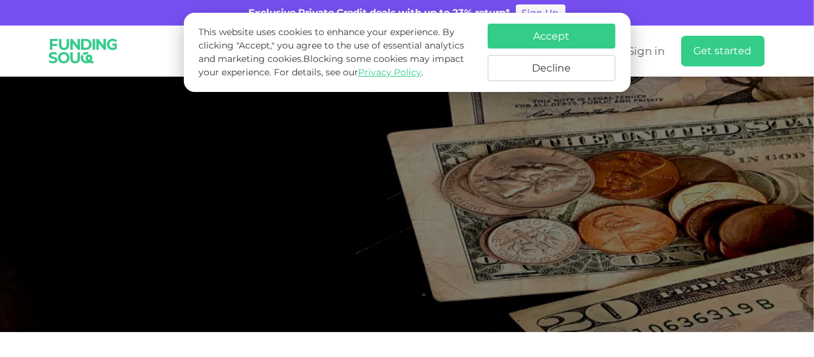
click at [546, 31] on button "Accept" at bounding box center [552, 36] width 128 height 25
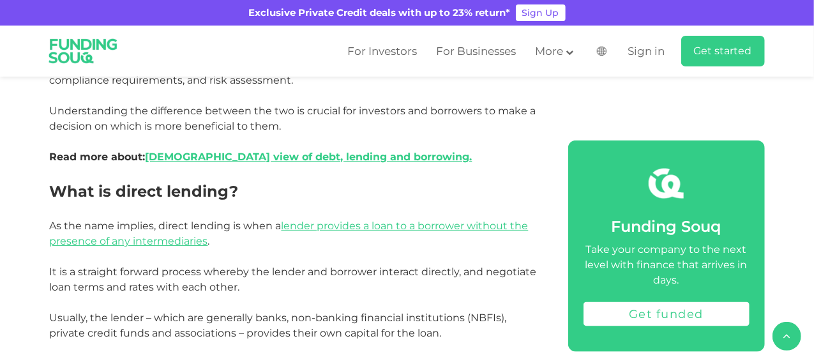
scroll to position [830, 0]
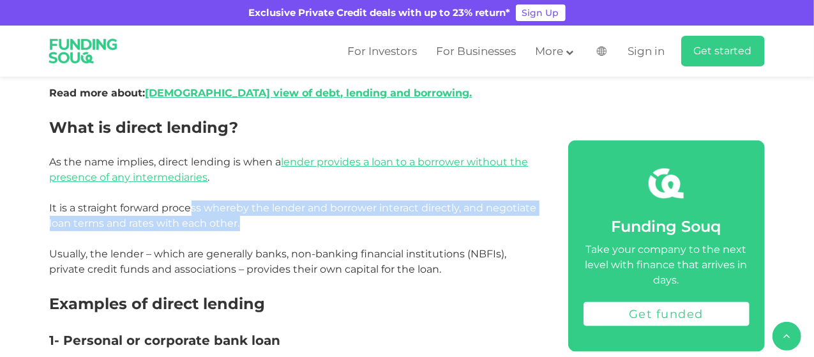
drag, startPoint x: 191, startPoint y: 207, endPoint x: 242, endPoint y: 219, distance: 52.4
click at [242, 219] on p "It is a straight forward process whereby the lender and borrower interact direc…" at bounding box center [295, 238] width 490 height 77
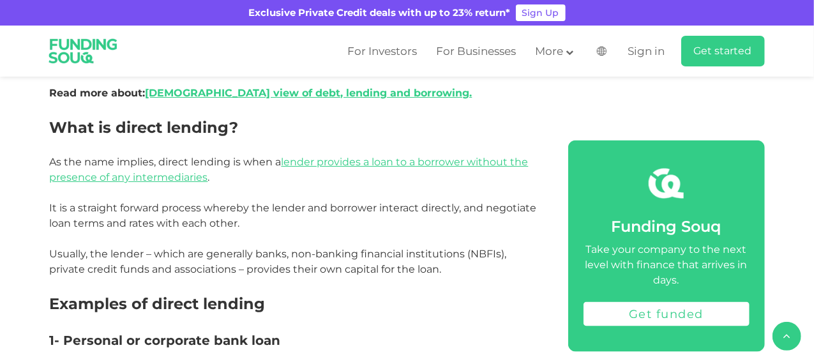
click at [296, 255] on span "It is a straight forward process whereby the lender and borrower interact direc…" at bounding box center [293, 238] width 487 height 73
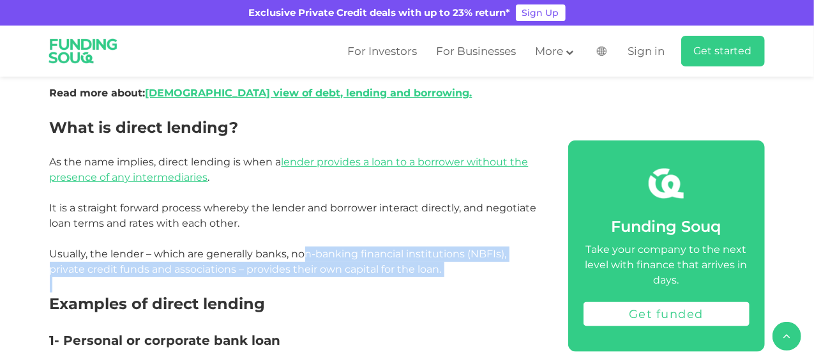
drag, startPoint x: 308, startPoint y: 252, endPoint x: 445, endPoint y: 280, distance: 140.1
click at [369, 264] on span "It is a straight forward process whereby the lender and borrower interact direc…" at bounding box center [293, 238] width 487 height 73
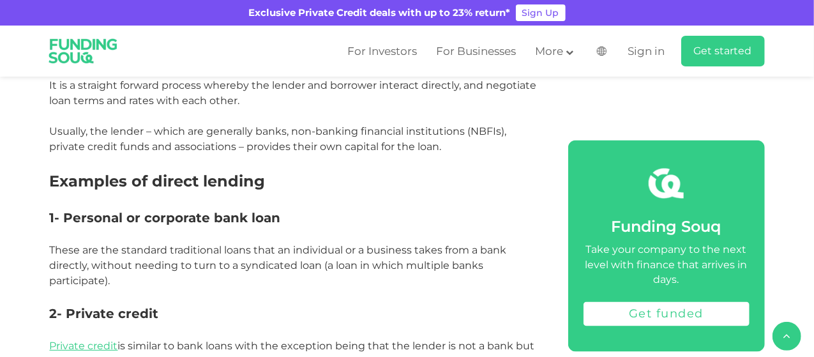
scroll to position [958, 0]
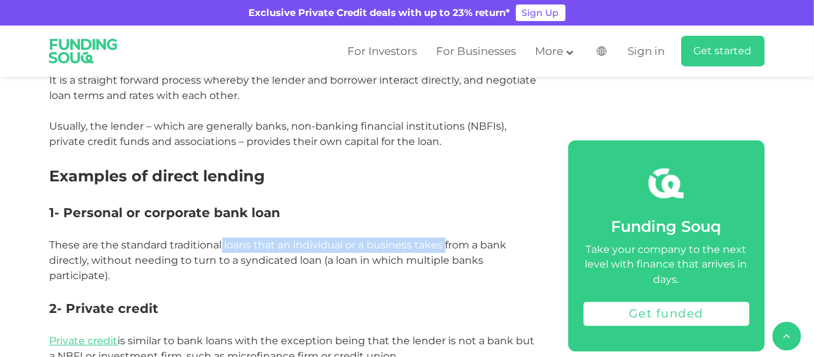
drag, startPoint x: 223, startPoint y: 244, endPoint x: 445, endPoint y: 249, distance: 221.6
click at [445, 249] on span "These are the standard traditional loans that an individual or a business takes…" at bounding box center [278, 260] width 457 height 43
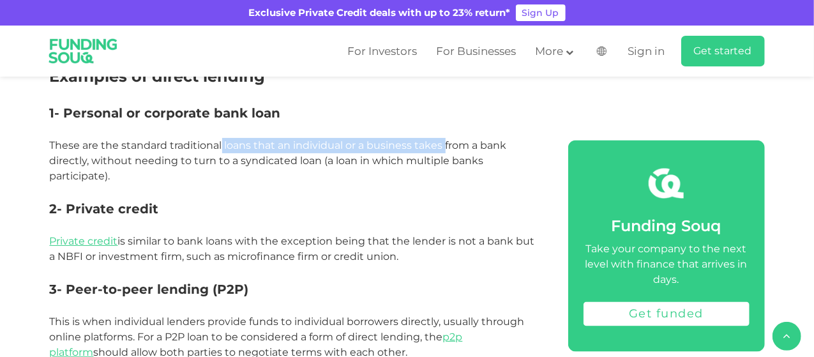
scroll to position [1085, 0]
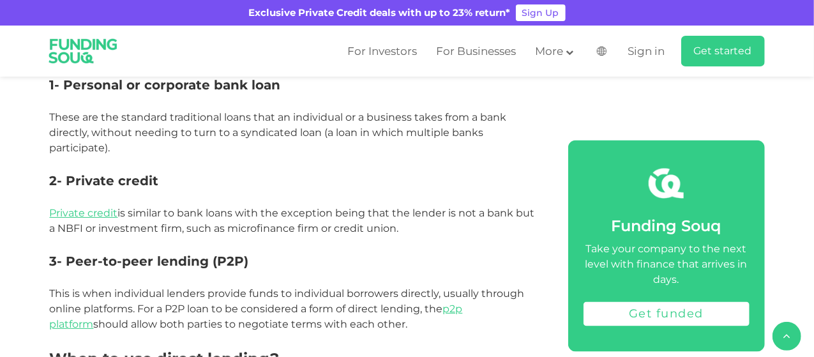
click at [376, 223] on span "Private credit is similar to bank loans with the exception being that the lende…" at bounding box center [292, 220] width 485 height 27
drag, startPoint x: 240, startPoint y: 213, endPoint x: 404, endPoint y: 232, distance: 165.3
click at [404, 232] on p "Private credit is similar to bank loans with the exception being that the lende…" at bounding box center [295, 221] width 490 height 31
click at [347, 229] on span "Private credit is similar to bank loans with the exception being that the lende…" at bounding box center [292, 220] width 485 height 27
click at [382, 230] on span "Private credit is similar to bank loans with the exception being that the lende…" at bounding box center [292, 220] width 485 height 27
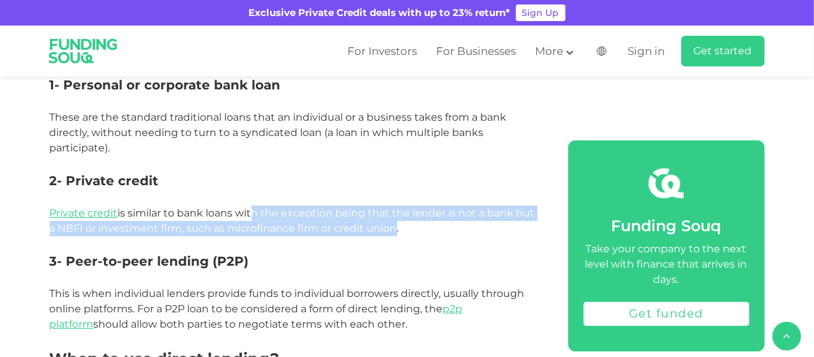
drag, startPoint x: 390, startPoint y: 231, endPoint x: 250, endPoint y: 213, distance: 141.0
click at [250, 213] on span "Private credit is similar to bank loans with the exception being that the lende…" at bounding box center [292, 220] width 485 height 27
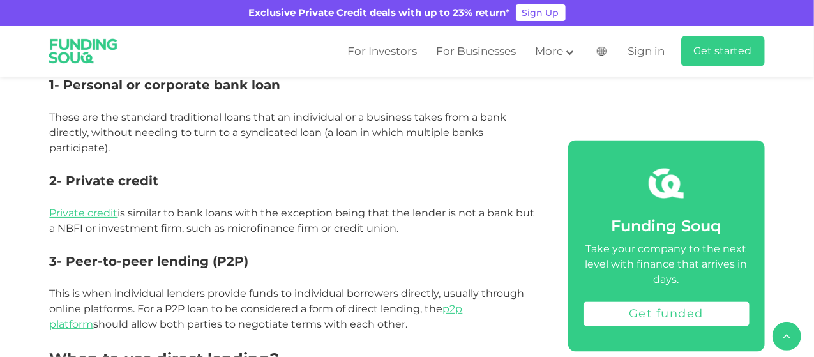
click at [218, 211] on span "Private credit is similar to bank loans with the exception being that the lende…" at bounding box center [292, 220] width 485 height 27
drag, startPoint x: 201, startPoint y: 213, endPoint x: 398, endPoint y: 231, distance: 198.1
click at [398, 231] on span "Private credit is similar to bank loans with the exception being that the lende…" at bounding box center [292, 220] width 485 height 27
click at [354, 227] on span "Private credit is similar to bank loans with the exception being that the lende…" at bounding box center [292, 220] width 485 height 27
click at [382, 229] on span "Private credit is similar to bank loans with the exception being that the lende…" at bounding box center [292, 220] width 485 height 27
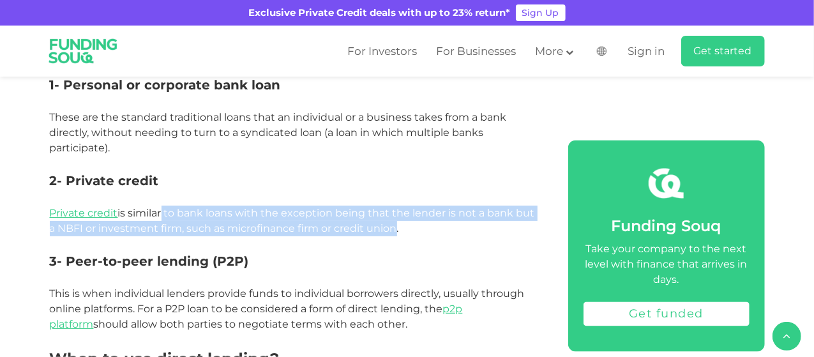
drag, startPoint x: 392, startPoint y: 230, endPoint x: 159, endPoint y: 207, distance: 234.2
click at [159, 207] on span "Private credit is similar to bank loans with the exception being that the lende…" at bounding box center [292, 220] width 485 height 27
click at [210, 213] on span "Private credit is similar to bank loans with the exception being that the lende…" at bounding box center [292, 220] width 485 height 27
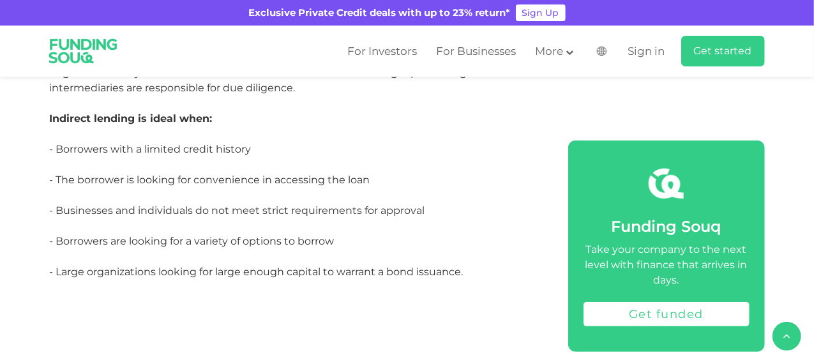
scroll to position [2745, 0]
